Goal: Register for event/course

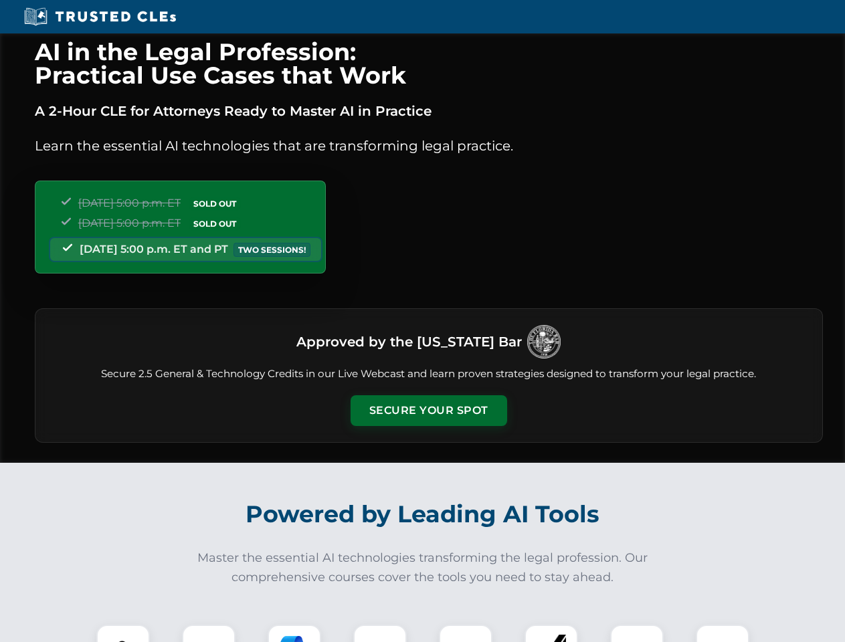
click at [428, 411] on button "Secure Your Spot" at bounding box center [429, 410] width 157 height 31
click at [123, 634] on img at bounding box center [123, 651] width 39 height 39
click at [209, 634] on div at bounding box center [209, 652] width 54 height 54
